Goal: Transaction & Acquisition: Purchase product/service

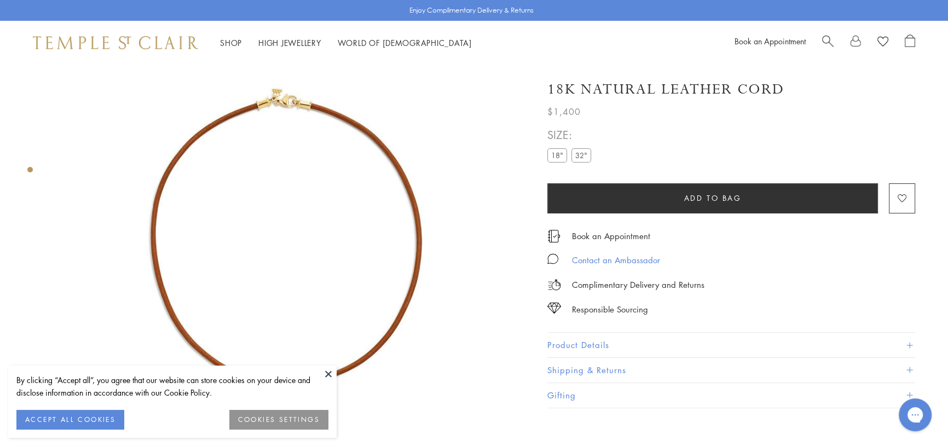
scroll to position [65, 0]
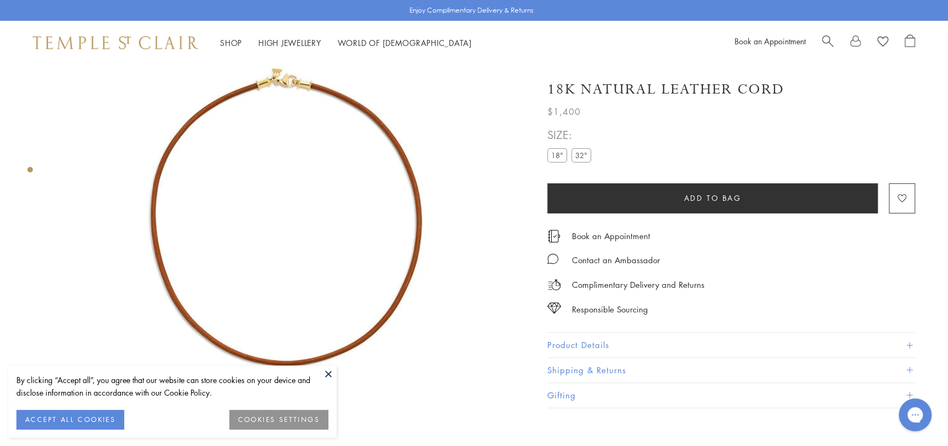
click at [328, 377] on button at bounding box center [328, 374] width 16 height 16
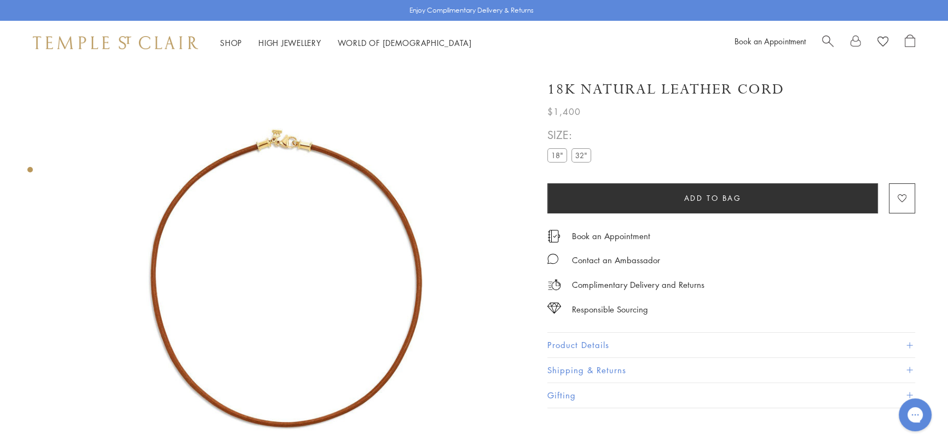
scroll to position [0, 0]
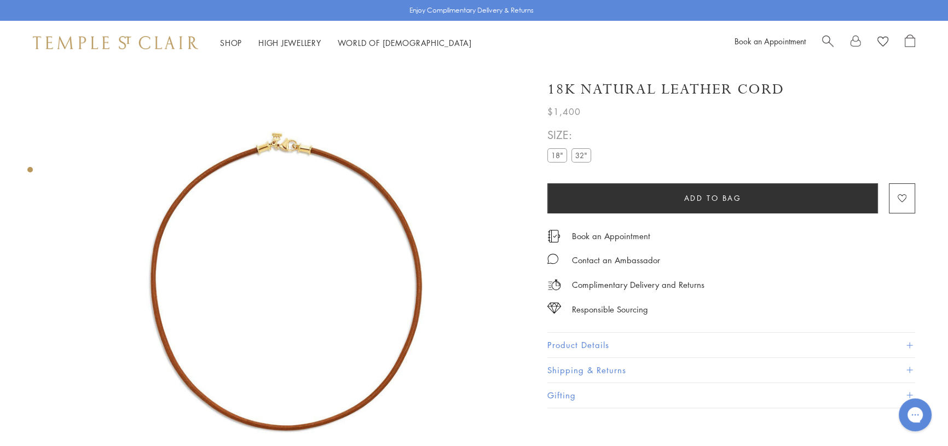
click at [374, 288] on img at bounding box center [288, 298] width 466 height 466
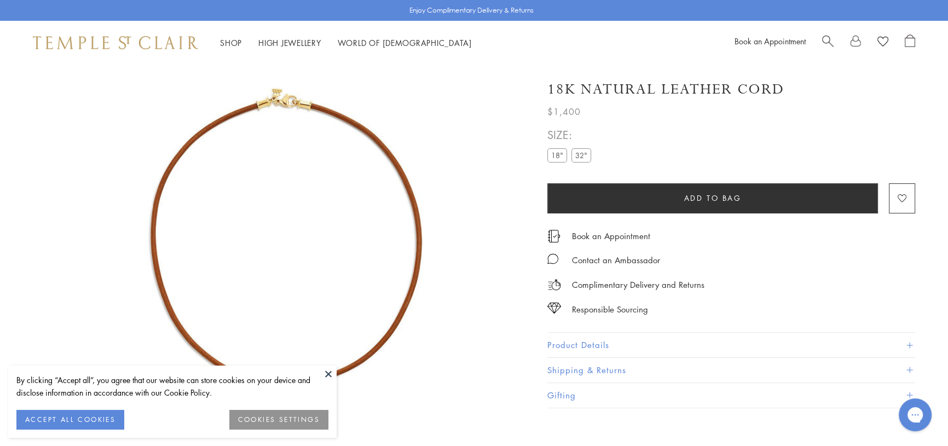
scroll to position [65, 0]
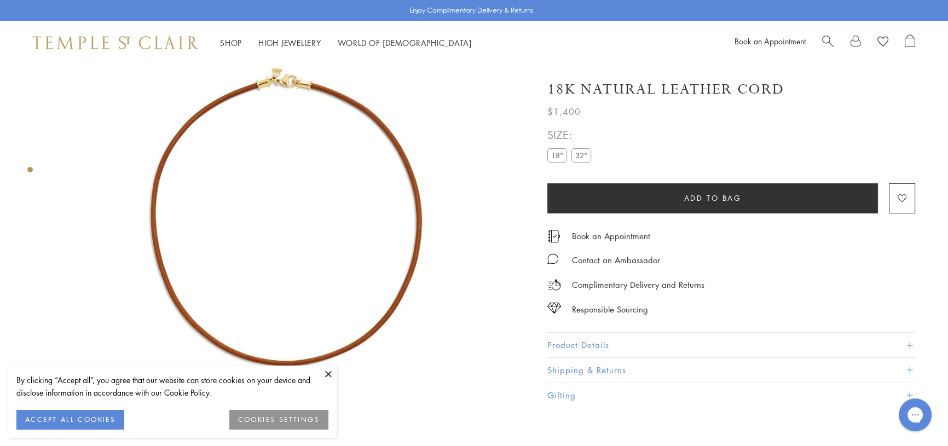
click at [905, 341] on button "Product Details" at bounding box center [731, 345] width 368 height 25
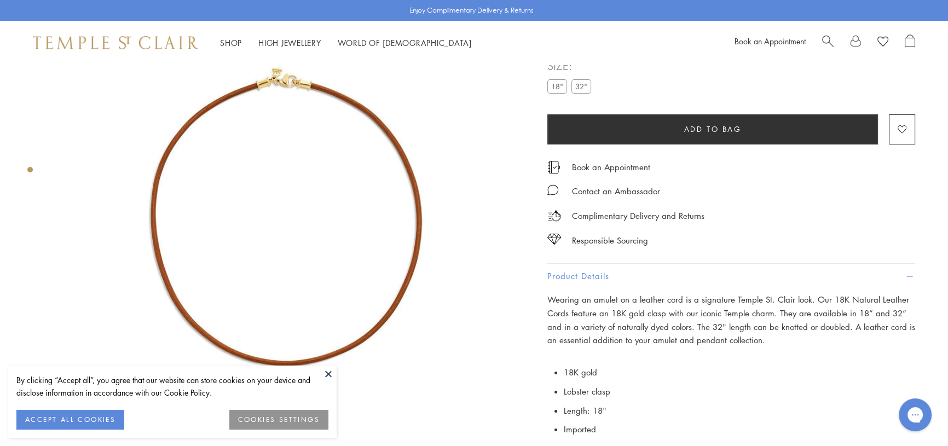
click at [411, 219] on img at bounding box center [288, 233] width 466 height 466
